Goal: Navigation & Orientation: Find specific page/section

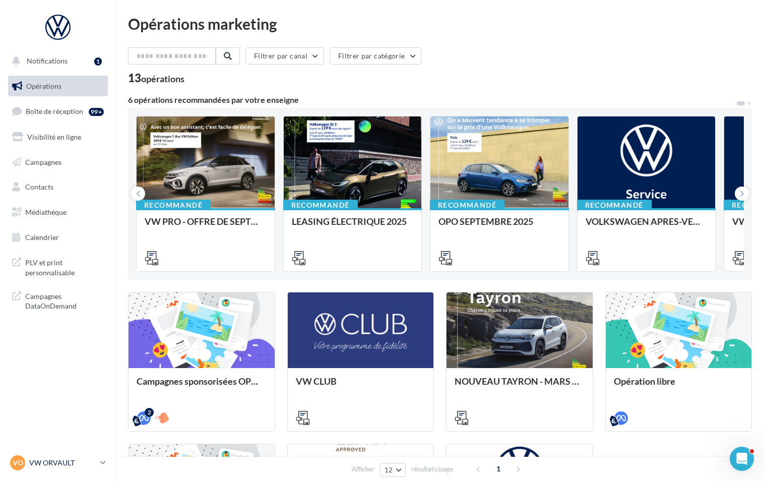
click at [100, 459] on link "VO VW ORVAULT vw-orv-ker" at bounding box center [58, 462] width 100 height 19
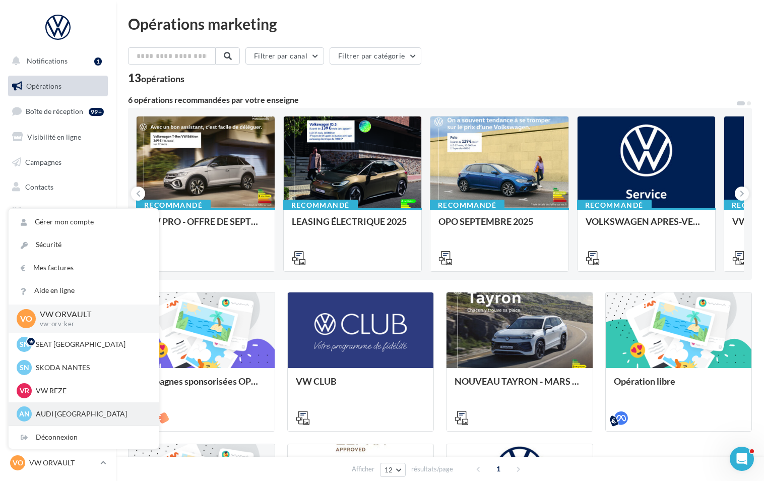
click at [40, 408] on div "AN AUDI NANTES audi-nant-ker" at bounding box center [84, 413] width 134 height 15
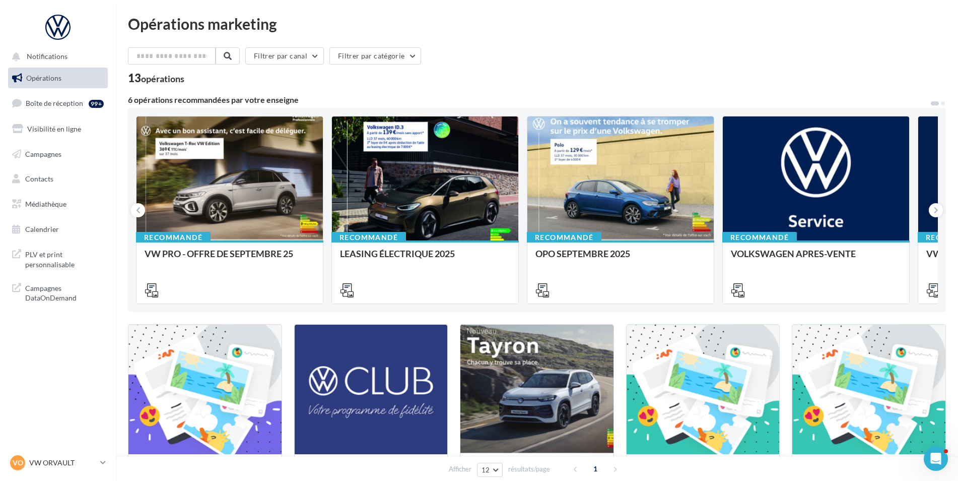
click at [129, 462] on div "Afficher 12 12 24 48 96 résultats/page 1" at bounding box center [537, 468] width 842 height 24
drag, startPoint x: 110, startPoint y: 463, endPoint x: 101, endPoint y: 463, distance: 8.6
click at [109, 463] on div "VO VW ORVAULT vw-orv-ker" at bounding box center [58, 467] width 116 height 28
click at [99, 463] on link "VO VW ORVAULT vw-orv-ker" at bounding box center [58, 462] width 100 height 19
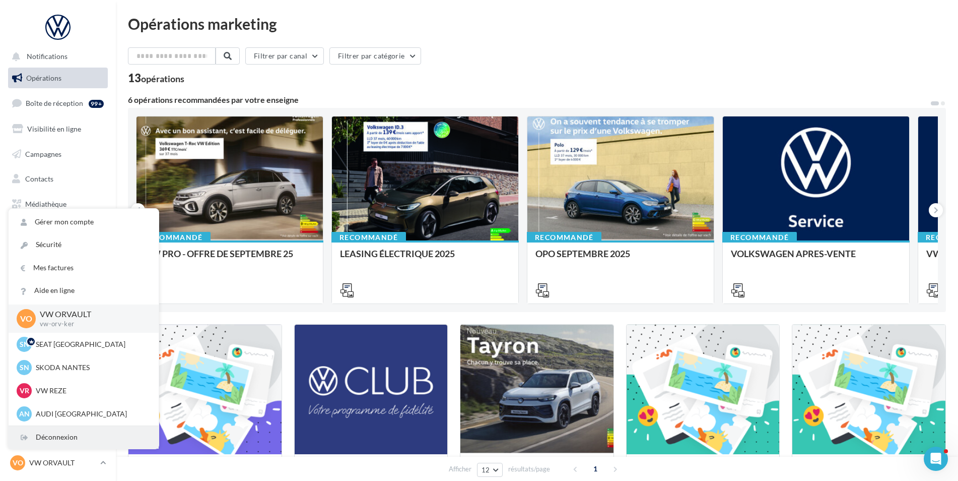
drag, startPoint x: 52, startPoint y: 437, endPoint x: 98, endPoint y: 447, distance: 46.9
click at [52, 437] on div "Déconnexion" at bounding box center [84, 437] width 150 height 23
